Goal: Information Seeking & Learning: Compare options

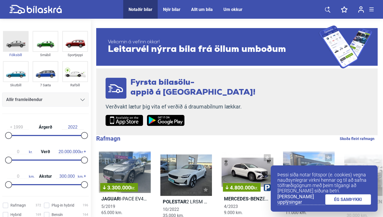
click at [21, 47] on img at bounding box center [15, 42] width 25 height 20
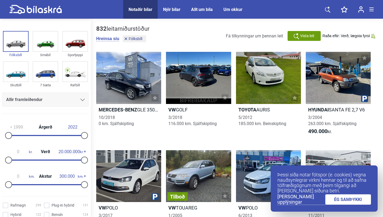
click at [349, 198] on link "ÉG SAMÞYKKI" at bounding box center [348, 199] width 46 height 10
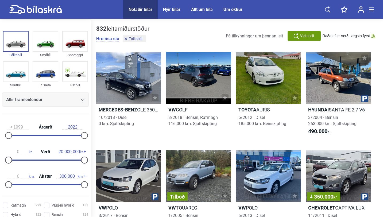
click at [328, 10] on icon at bounding box center [327, 9] width 5 height 5
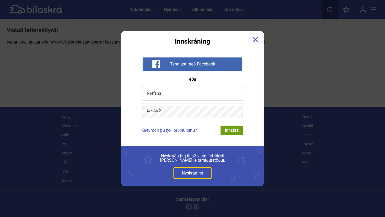
click at [257, 40] on img at bounding box center [256, 40] width 6 height 6
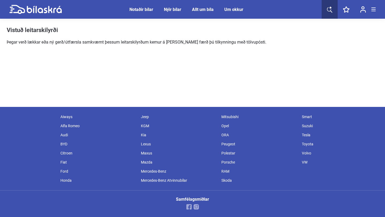
click at [28, 14] on link at bounding box center [35, 9] width 52 height 19
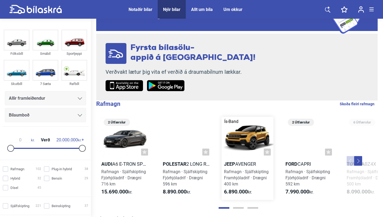
scroll to position [36, 0]
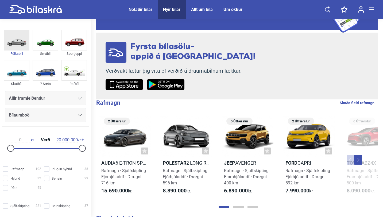
click at [15, 33] on img at bounding box center [16, 40] width 25 height 20
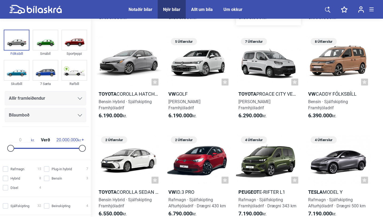
scroll to position [220, 0]
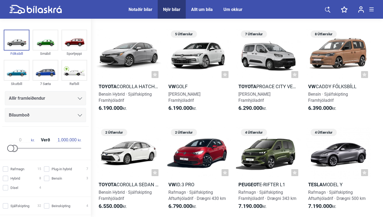
drag, startPoint x: 82, startPoint y: 149, endPoint x: 16, endPoint y: 148, distance: 66.1
click at [16, 148] on div at bounding box center [14, 148] width 7 height 7
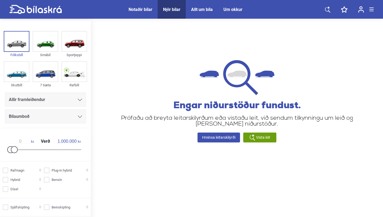
type input "20.000.000"
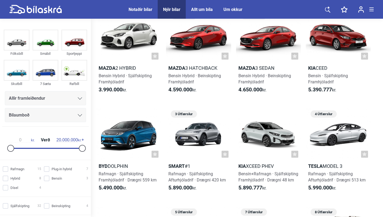
scroll to position [36, 0]
